Goal: Task Accomplishment & Management: Use online tool/utility

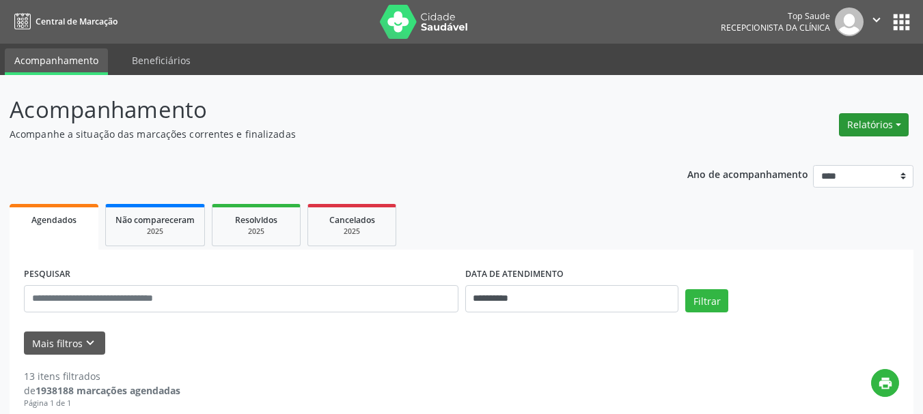
click at [865, 121] on button "Relatórios" at bounding box center [874, 124] width 70 height 23
click at [822, 150] on link "Agendamentos" at bounding box center [835, 154] width 147 height 19
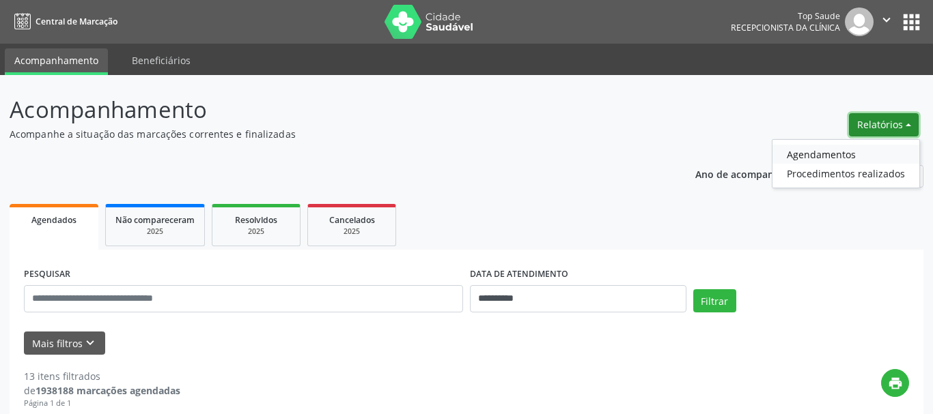
select select "*"
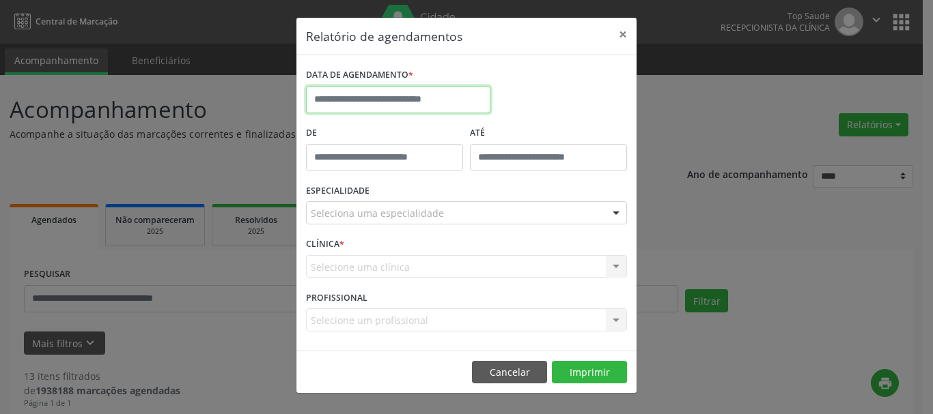
click at [399, 103] on input "text" at bounding box center [398, 99] width 184 height 27
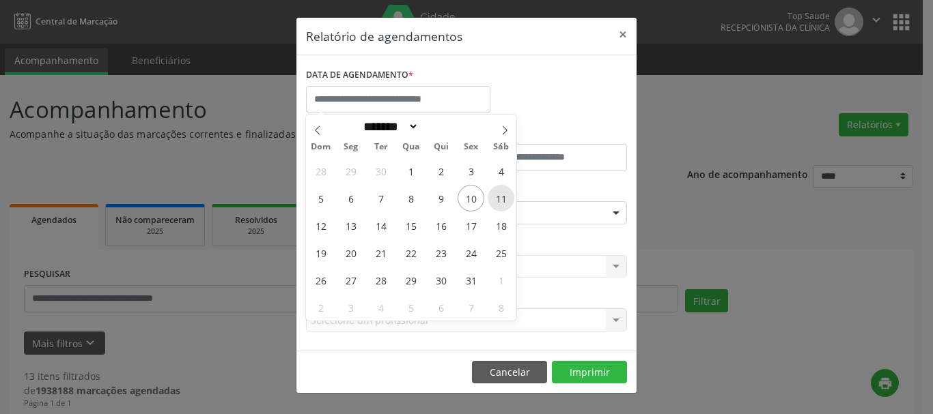
click at [499, 197] on span "11" at bounding box center [501, 198] width 27 height 27
type input "**********"
click at [502, 196] on span "11" at bounding box center [501, 198] width 27 height 27
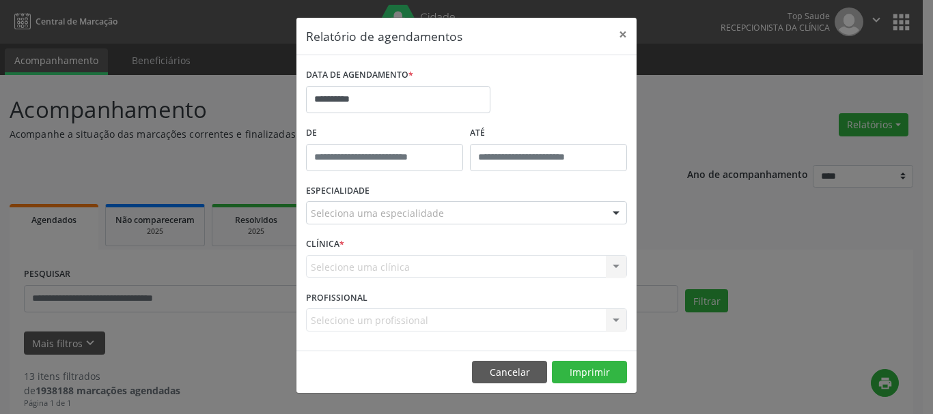
click at [439, 219] on div "Seleciona uma especialidade" at bounding box center [466, 212] width 321 height 23
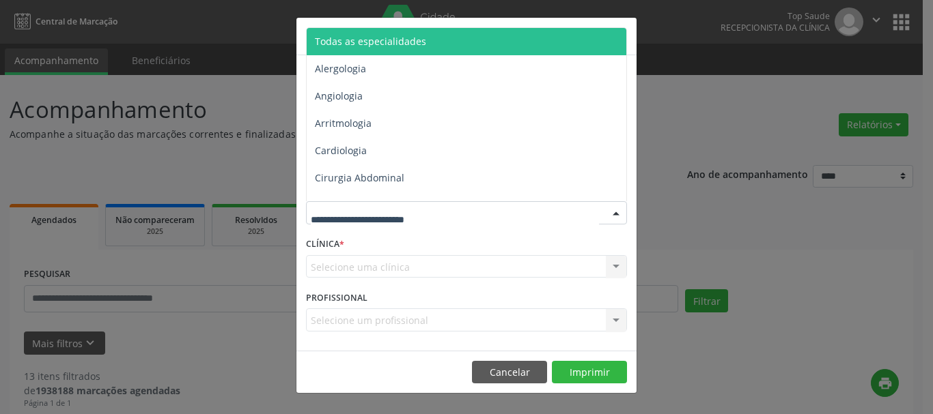
click at [423, 44] on span "Todas as especialidades" at bounding box center [468, 41] width 322 height 27
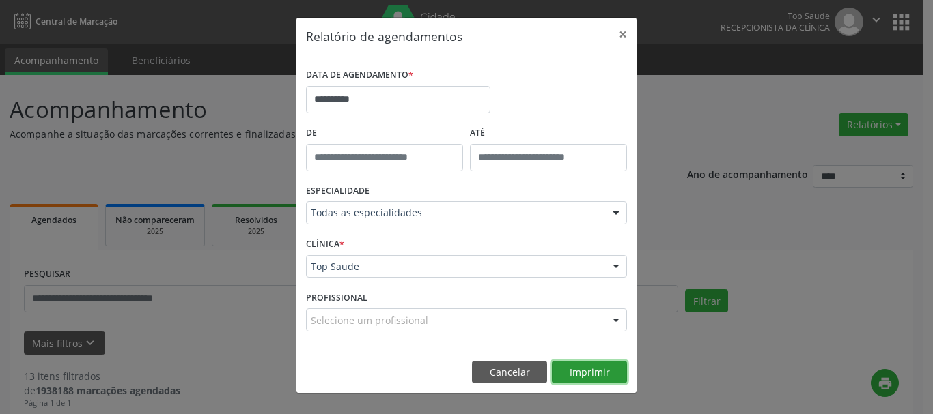
click at [580, 371] on button "Imprimir" at bounding box center [589, 372] width 75 height 23
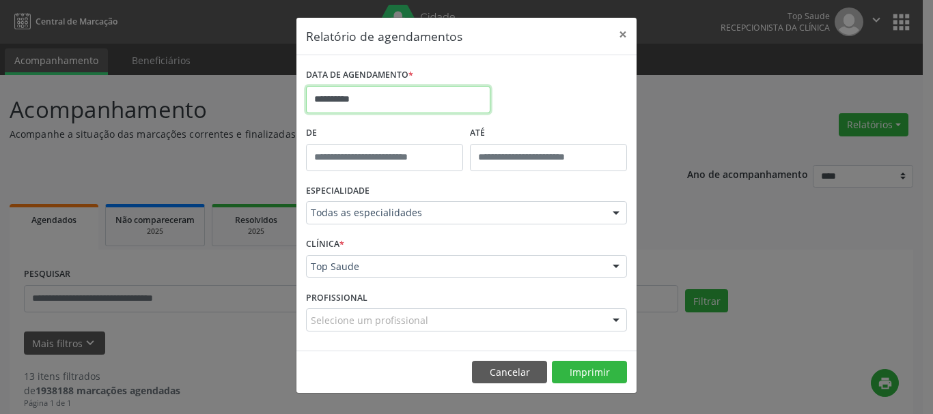
click at [430, 94] on input "**********" at bounding box center [398, 99] width 184 height 27
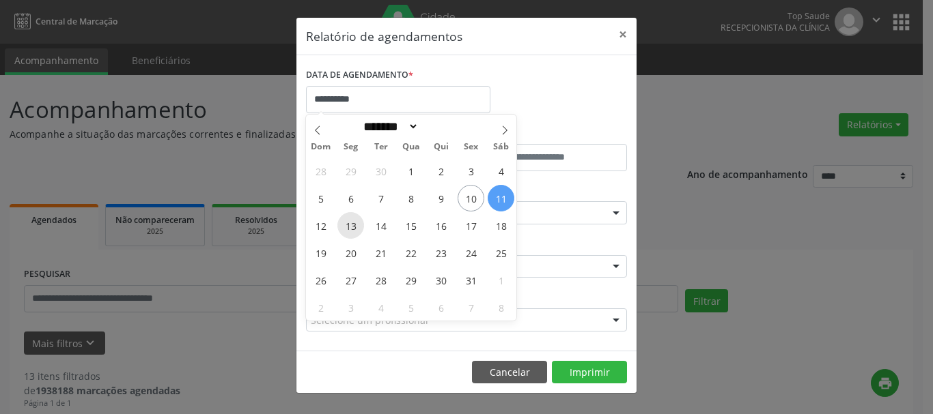
click at [352, 228] on span "13" at bounding box center [350, 225] width 27 height 27
type input "**********"
click at [352, 228] on span "13" at bounding box center [350, 225] width 27 height 27
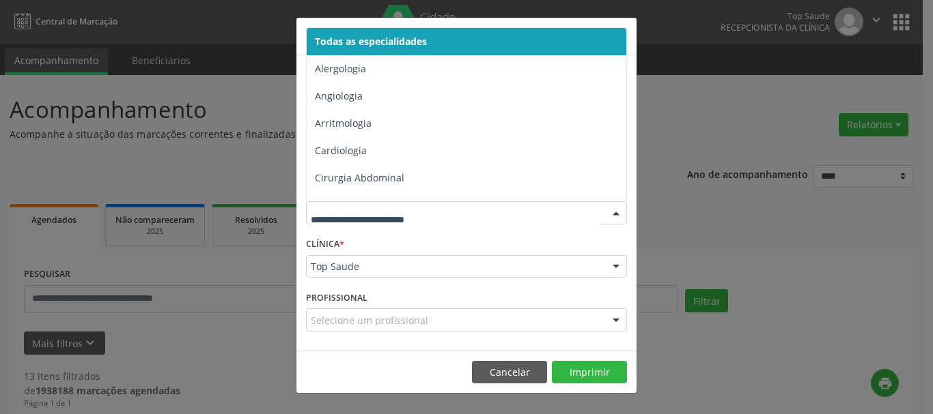
click at [374, 40] on span "Todas as especialidades" at bounding box center [371, 41] width 112 height 13
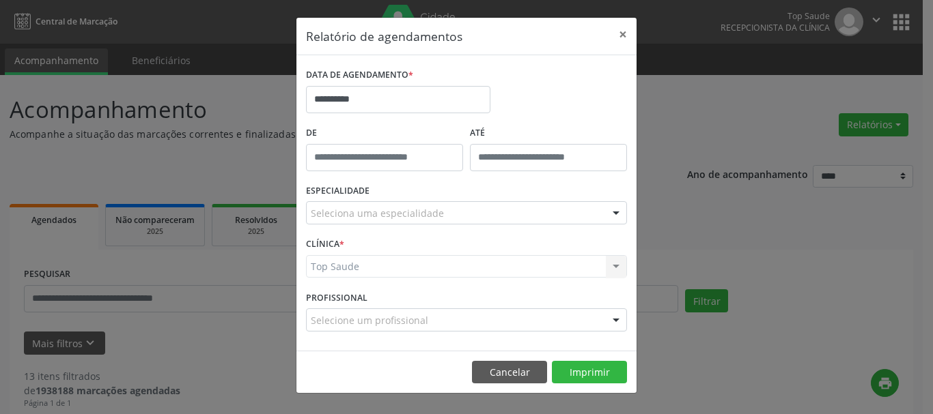
click at [473, 262] on div "Top Saude Top Saude Nenhum resultado encontrado para: " " Não há nenhuma opção …" at bounding box center [466, 266] width 321 height 23
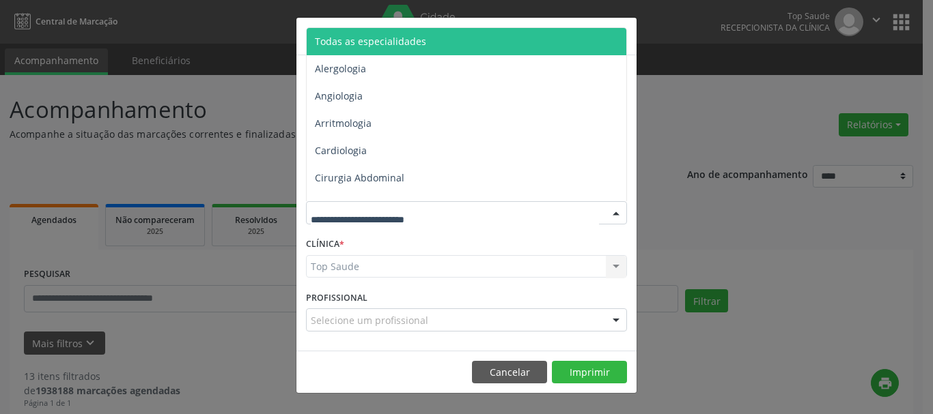
click at [506, 218] on div at bounding box center [466, 212] width 321 height 23
click at [448, 44] on span "Todas as especialidades" at bounding box center [468, 41] width 322 height 27
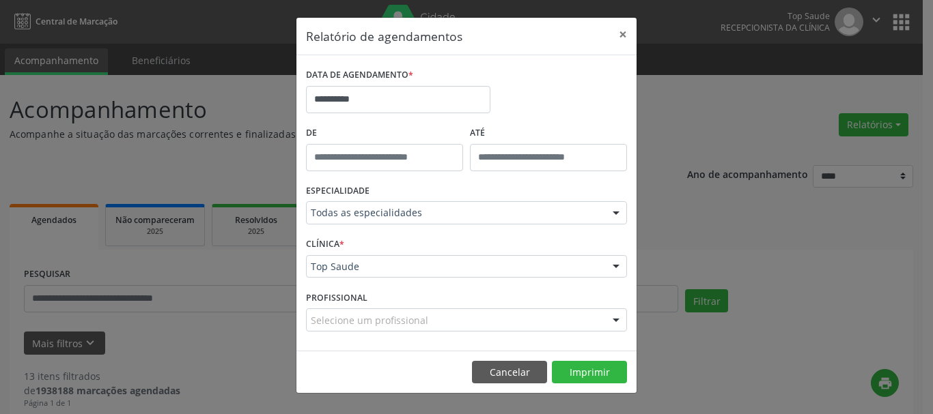
drag, startPoint x: 448, startPoint y: 44, endPoint x: 393, endPoint y: 247, distance: 209.6
click at [393, 247] on div "CLÍNICA * Top Saude Top Saude Nenhum resultado encontrado para: " " Não há nenh…" at bounding box center [467, 260] width 328 height 53
click at [585, 366] on button "Imprimir" at bounding box center [589, 372] width 75 height 23
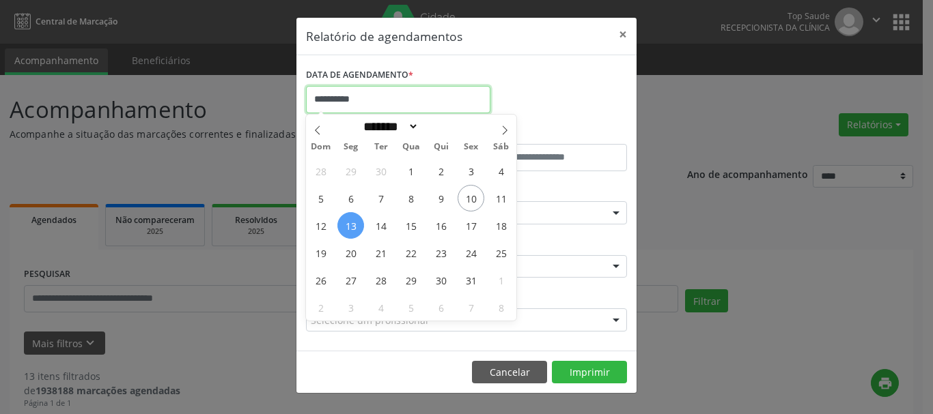
click at [423, 98] on input "**********" at bounding box center [398, 99] width 184 height 27
click at [460, 221] on span "17" at bounding box center [471, 225] width 27 height 27
type input "**********"
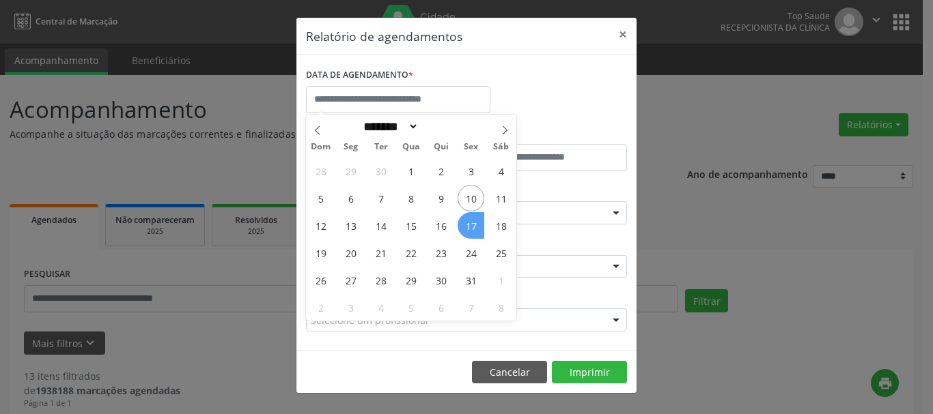
click at [465, 229] on div "ESPECIALIDADE Todas as especialidades Todas as especialidades Alergologia Angio…" at bounding box center [467, 207] width 328 height 53
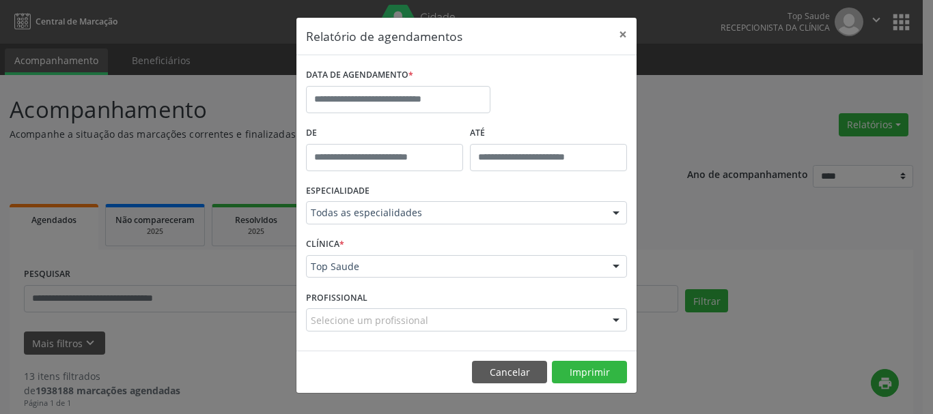
click at [465, 229] on div "ESPECIALIDADE Todas as especialidades Todas as especialidades Alergologia Angio…" at bounding box center [467, 207] width 328 height 53
click at [432, 83] on div "DATA DE AGENDAMENTO *" at bounding box center [398, 75] width 184 height 21
click at [432, 89] on input "text" at bounding box center [398, 99] width 184 height 27
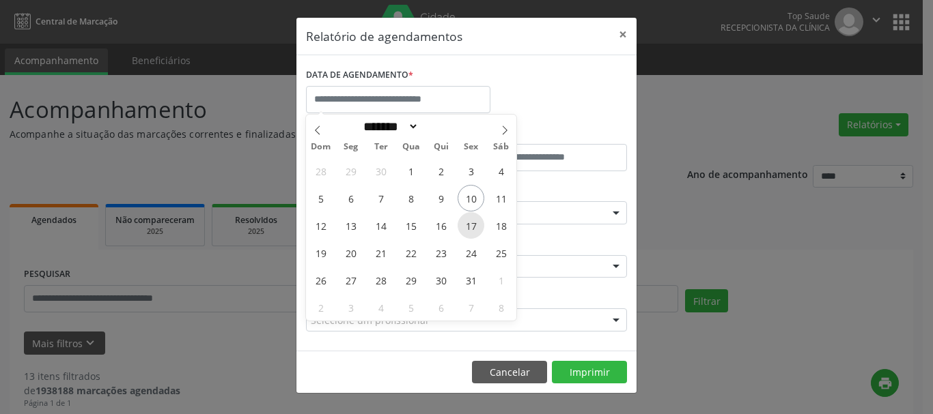
click at [470, 225] on span "17" at bounding box center [471, 225] width 27 height 27
type input "**********"
click at [474, 238] on span "17" at bounding box center [471, 225] width 27 height 27
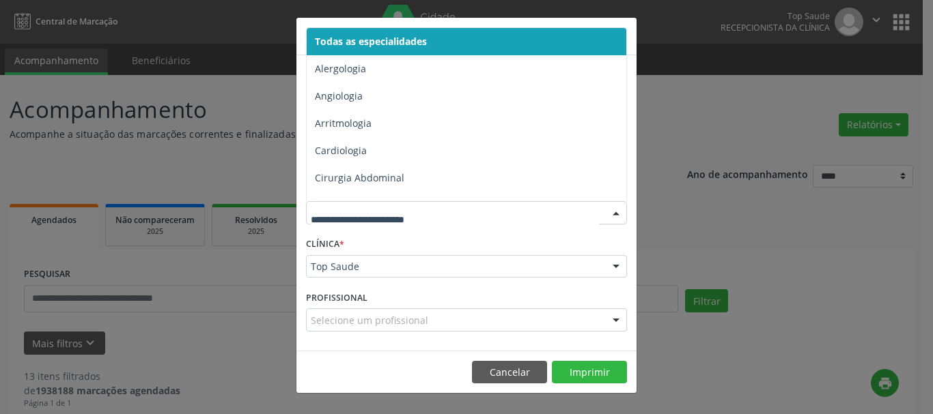
click at [516, 213] on input "text" at bounding box center [455, 219] width 288 height 27
click at [400, 39] on span "Todas as especialidades" at bounding box center [371, 41] width 112 height 13
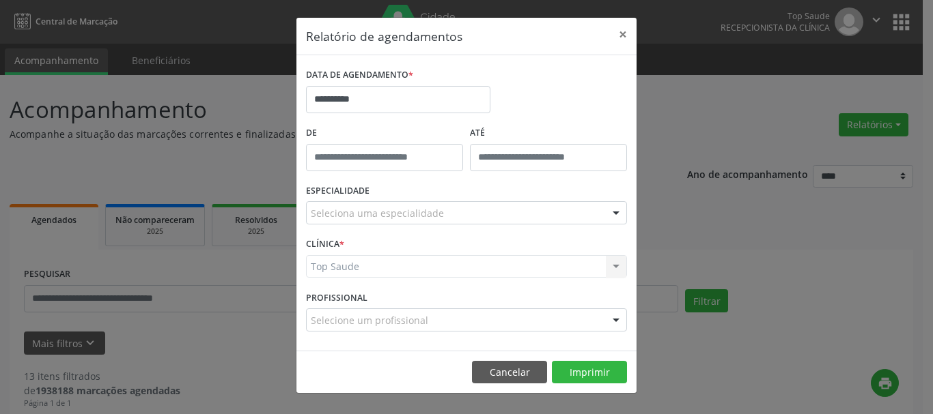
click at [481, 214] on div "Seleciona uma especialidade" at bounding box center [466, 212] width 321 height 23
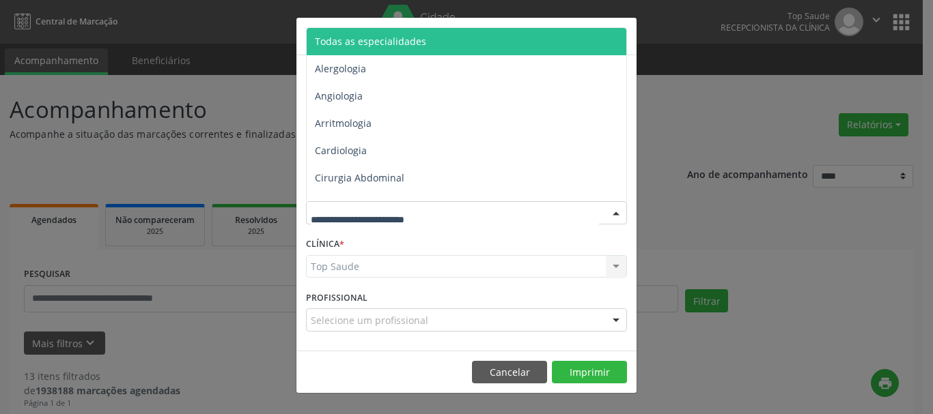
click at [428, 44] on span "Todas as especialidades" at bounding box center [468, 41] width 322 height 27
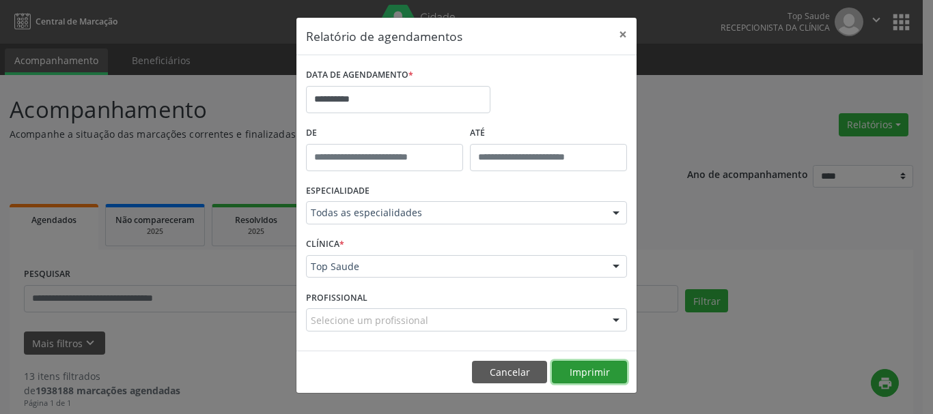
click at [586, 368] on button "Imprimir" at bounding box center [589, 372] width 75 height 23
